Goal: Navigation & Orientation: Find specific page/section

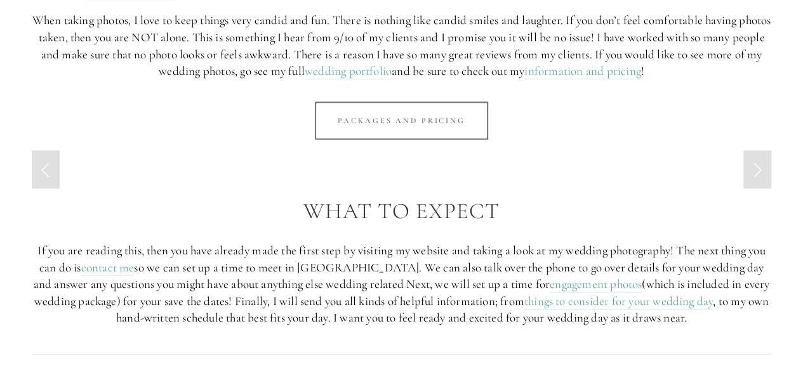
scroll to position [760, 0]
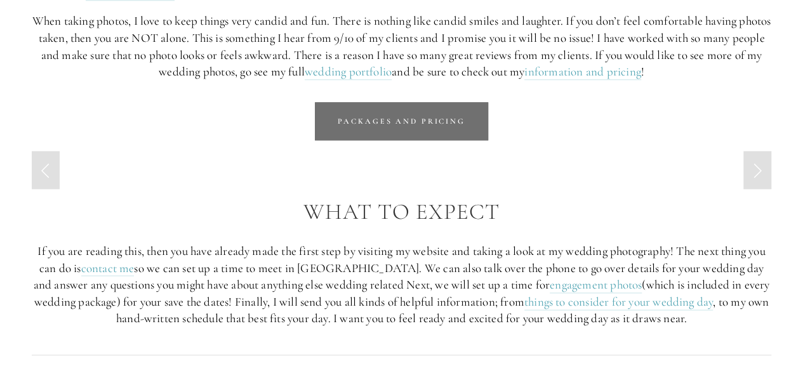
click at [432, 133] on link "Packages and Pricing" at bounding box center [401, 121] width 173 height 38
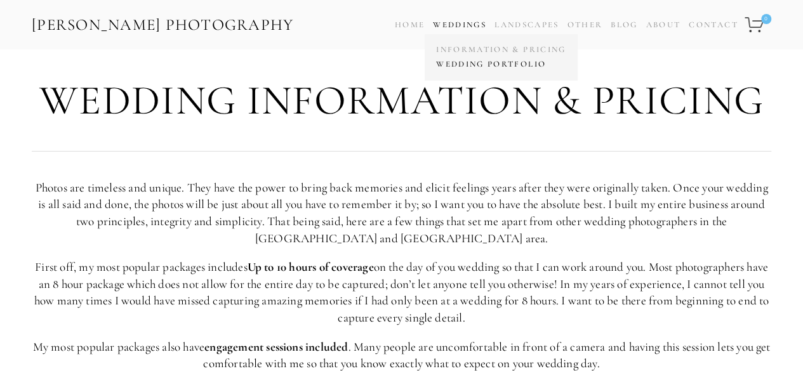
click at [470, 64] on link "Wedding Portfolio" at bounding box center [501, 64] width 136 height 15
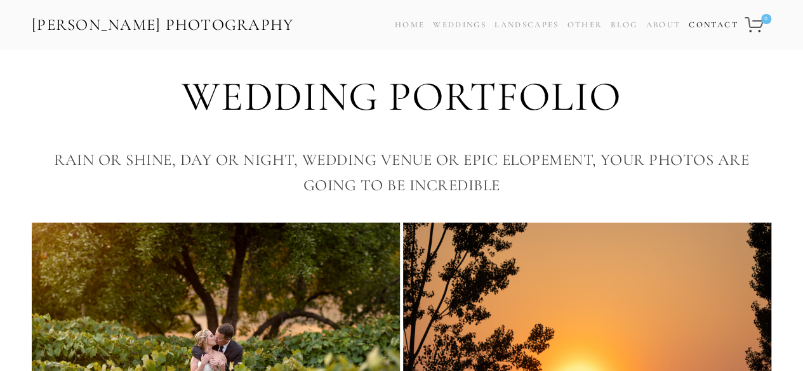
click at [702, 20] on link "Contact" at bounding box center [713, 25] width 49 height 18
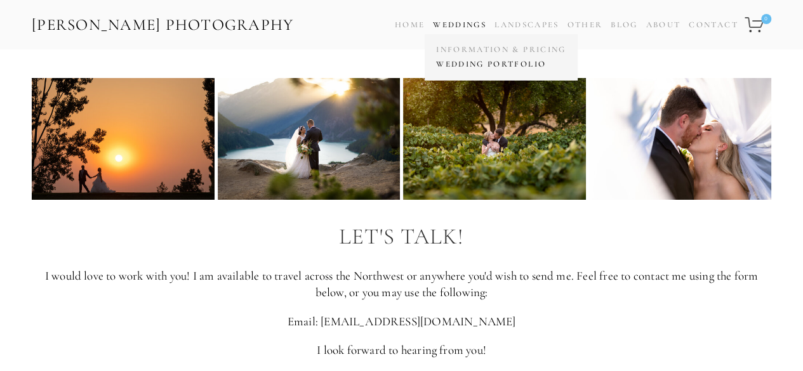
click at [472, 69] on link "Wedding Portfolio" at bounding box center [501, 64] width 136 height 15
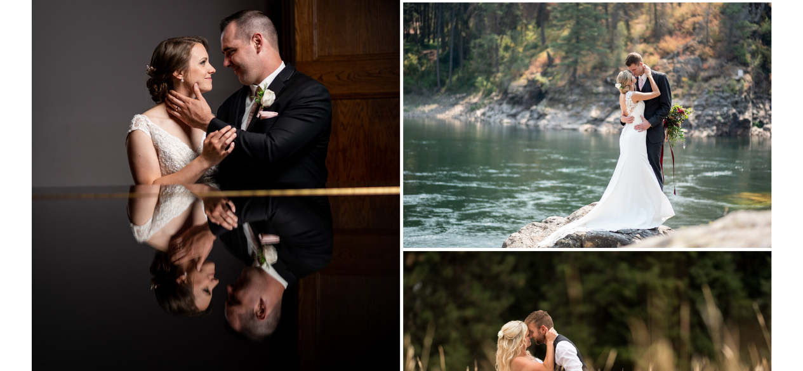
scroll to position [13994, 0]
